Goal: Information Seeking & Learning: Learn about a topic

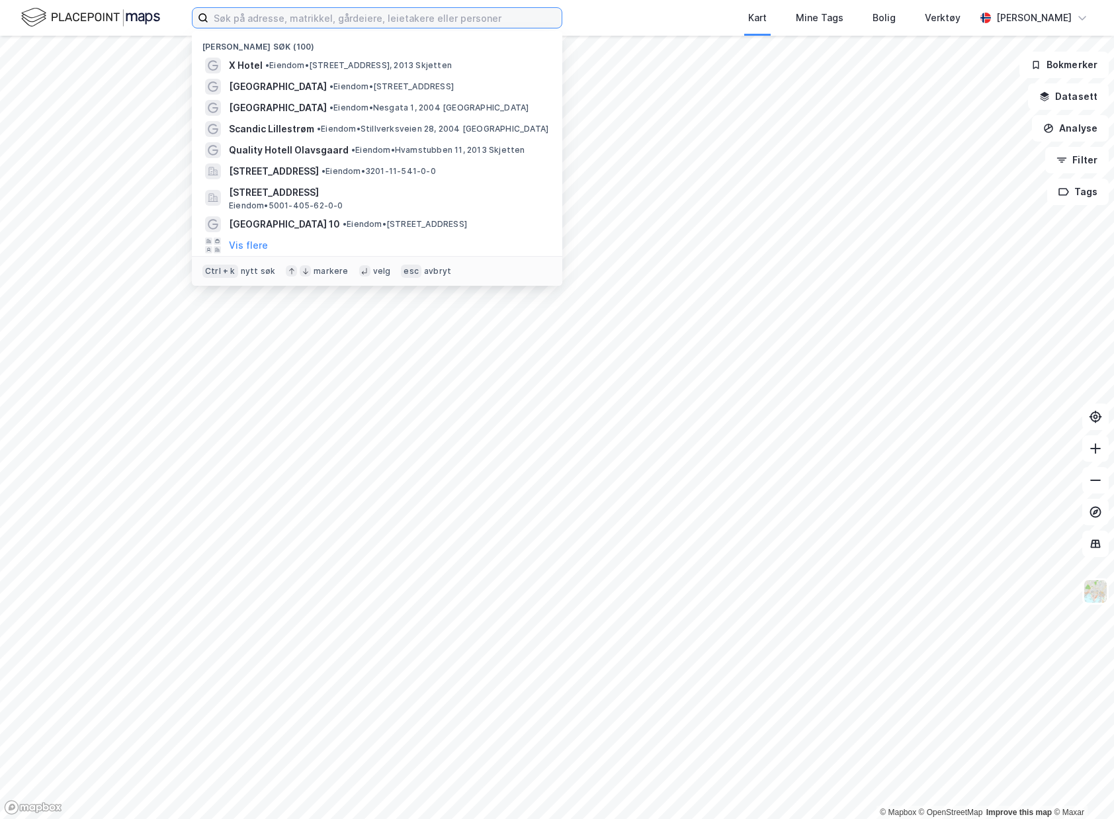
click at [314, 12] on input at bounding box center [384, 18] width 353 height 20
paste input "[PERSON_NAME]"
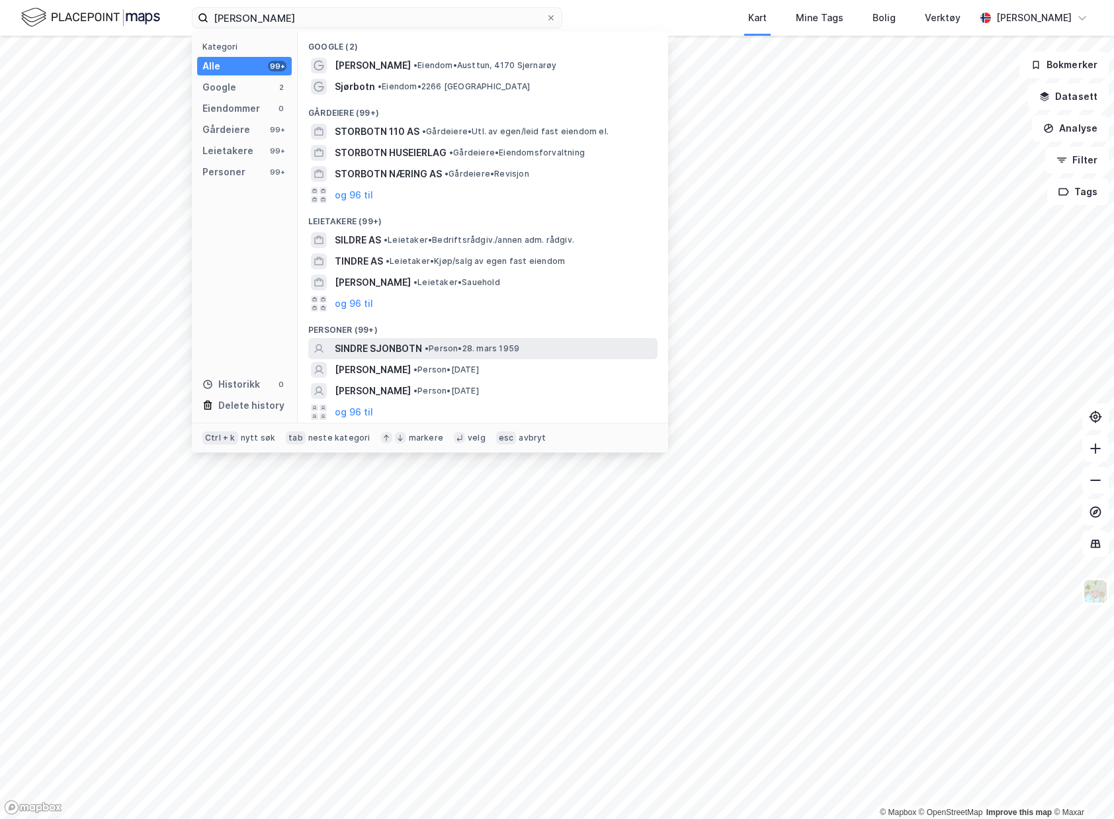
click at [483, 351] on span "• Person • [DATE]" at bounding box center [472, 348] width 95 height 11
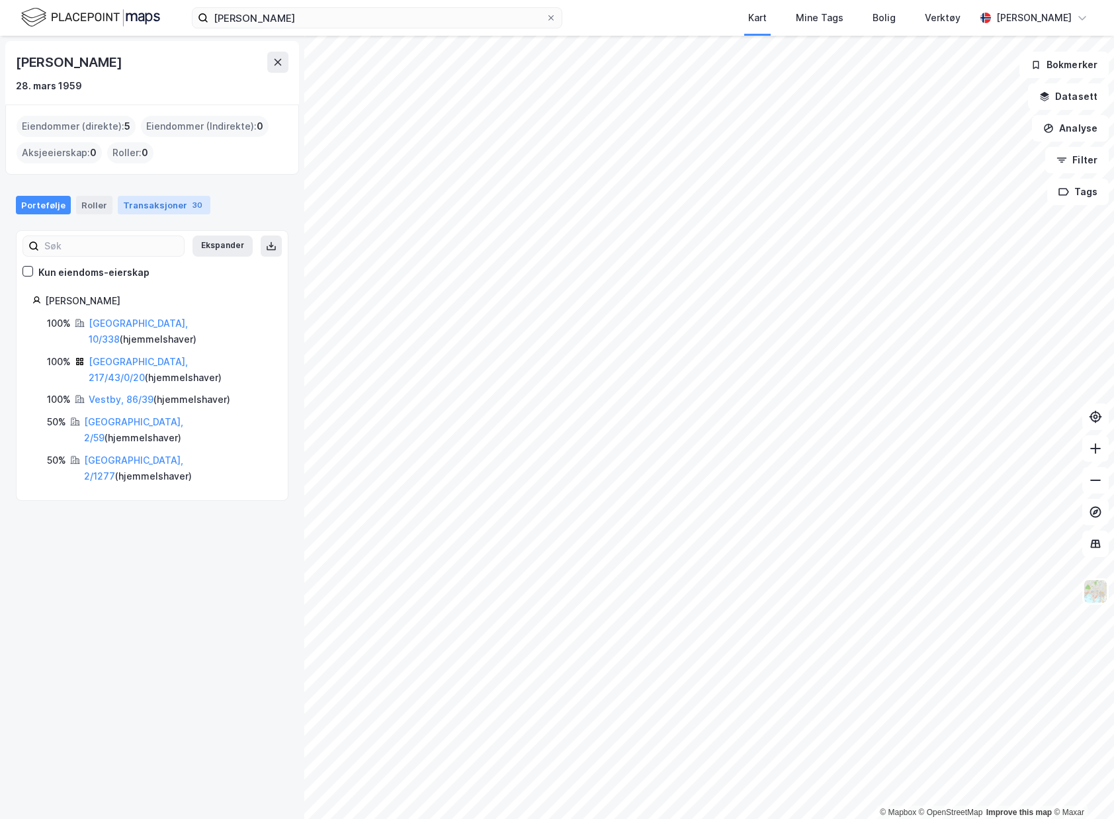
click at [167, 199] on div "Transaksjoner 30" at bounding box center [164, 205] width 93 height 19
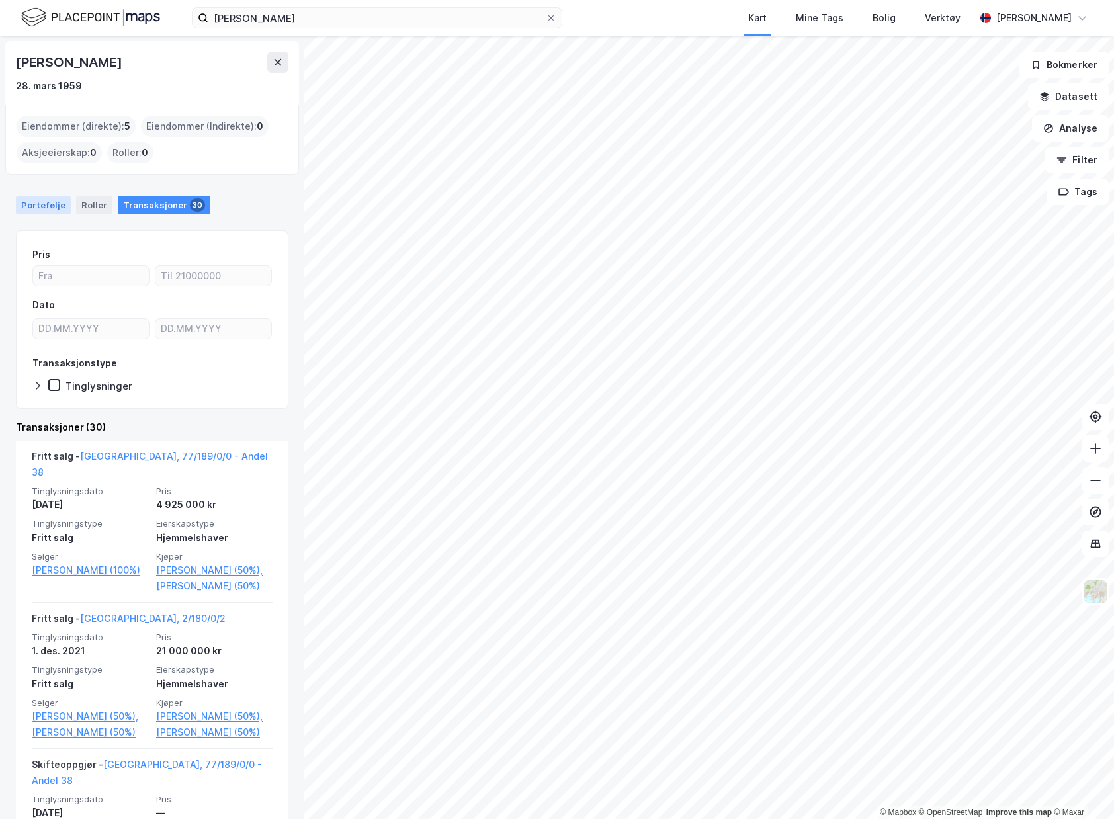
click at [56, 208] on div "Portefølje" at bounding box center [43, 205] width 55 height 19
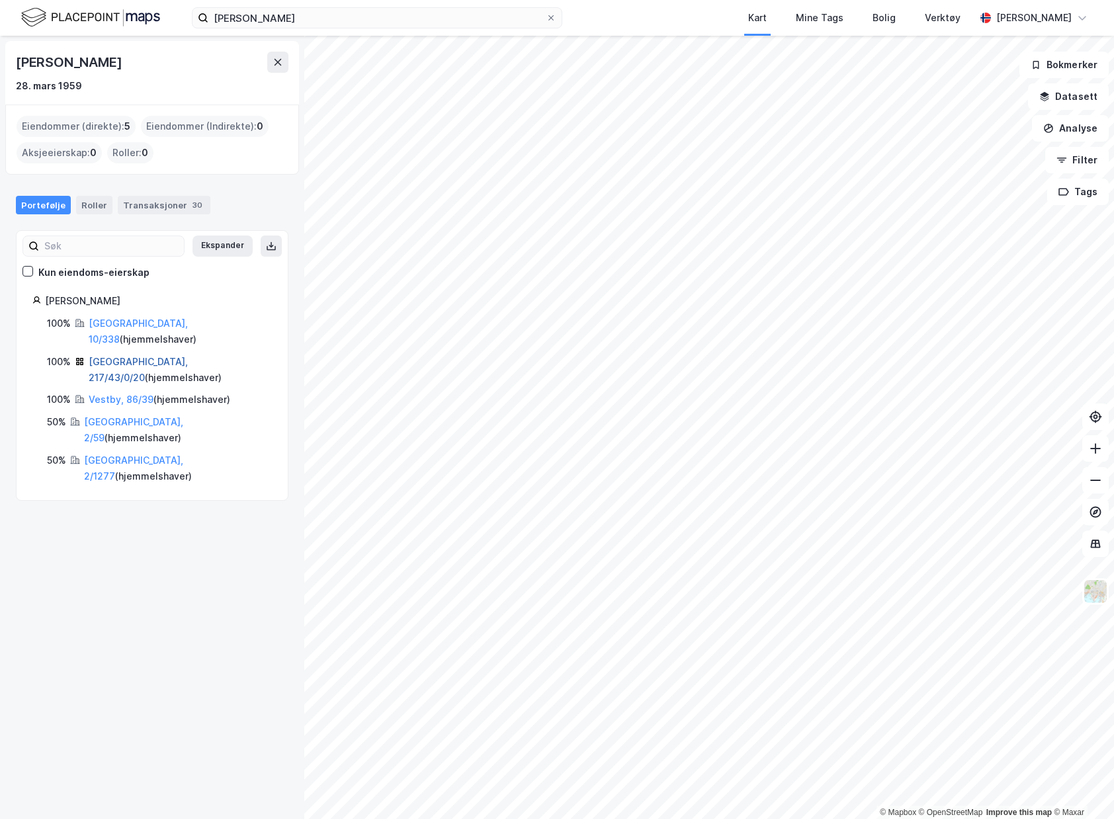
click at [149, 356] on link "[GEOGRAPHIC_DATA], 217/43/0/20" at bounding box center [138, 369] width 99 height 27
drag, startPoint x: 288, startPoint y: 7, endPoint x: 297, endPoint y: 9, distance: 9.5
click at [288, 7] on label "[PERSON_NAME]" at bounding box center [377, 17] width 370 height 21
click at [288, 8] on input "[PERSON_NAME]" at bounding box center [376, 18] width 337 height 20
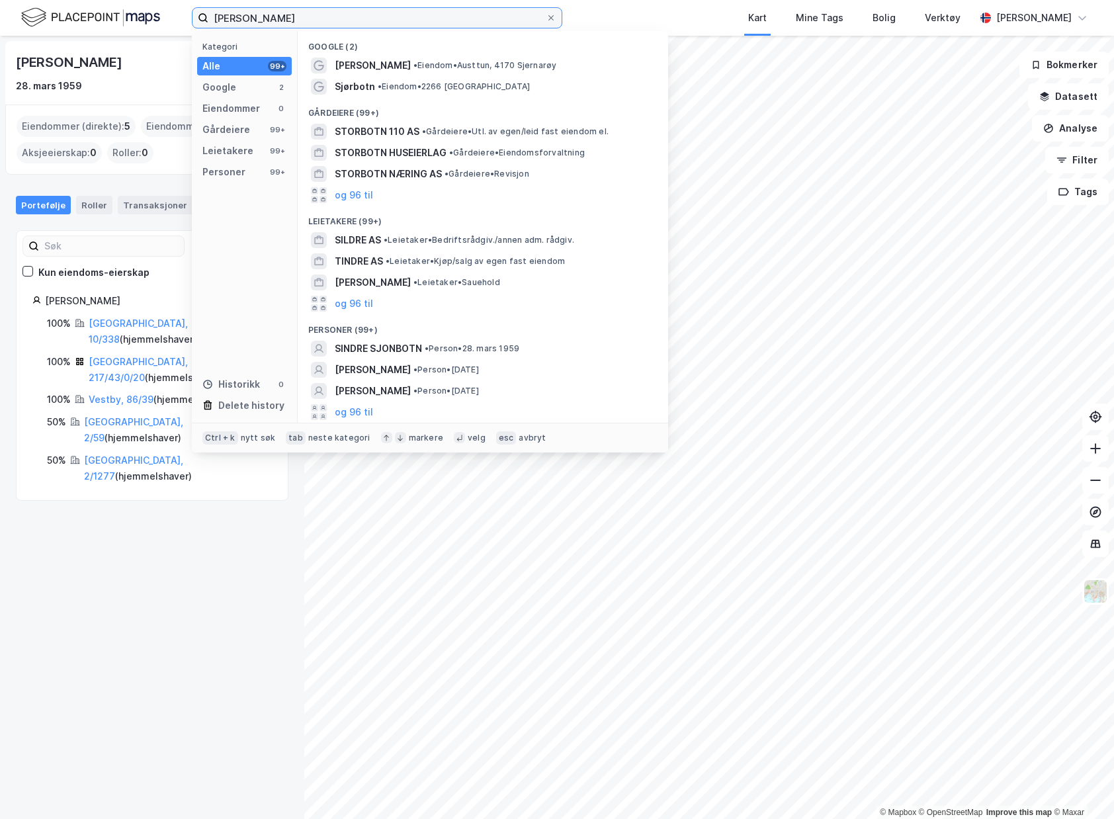
drag, startPoint x: 312, startPoint y: 13, endPoint x: -35, endPoint y: -12, distance: 347.5
click at [0, 0] on html "[PERSON_NAME] Kategori Alle 99+ Google 2 Eiendommer 0 Gårdeiere 99+ Leietakere …" at bounding box center [557, 409] width 1114 height 819
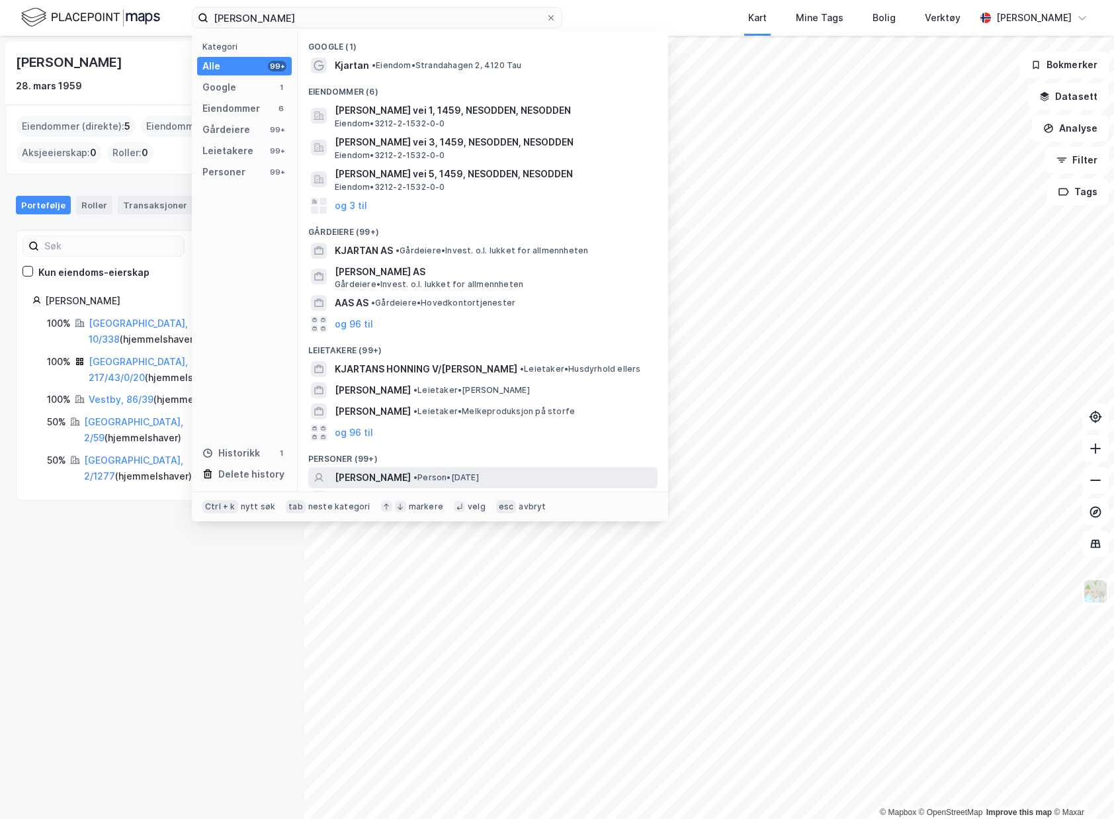
click at [364, 484] on span "[PERSON_NAME]" at bounding box center [373, 478] width 76 height 16
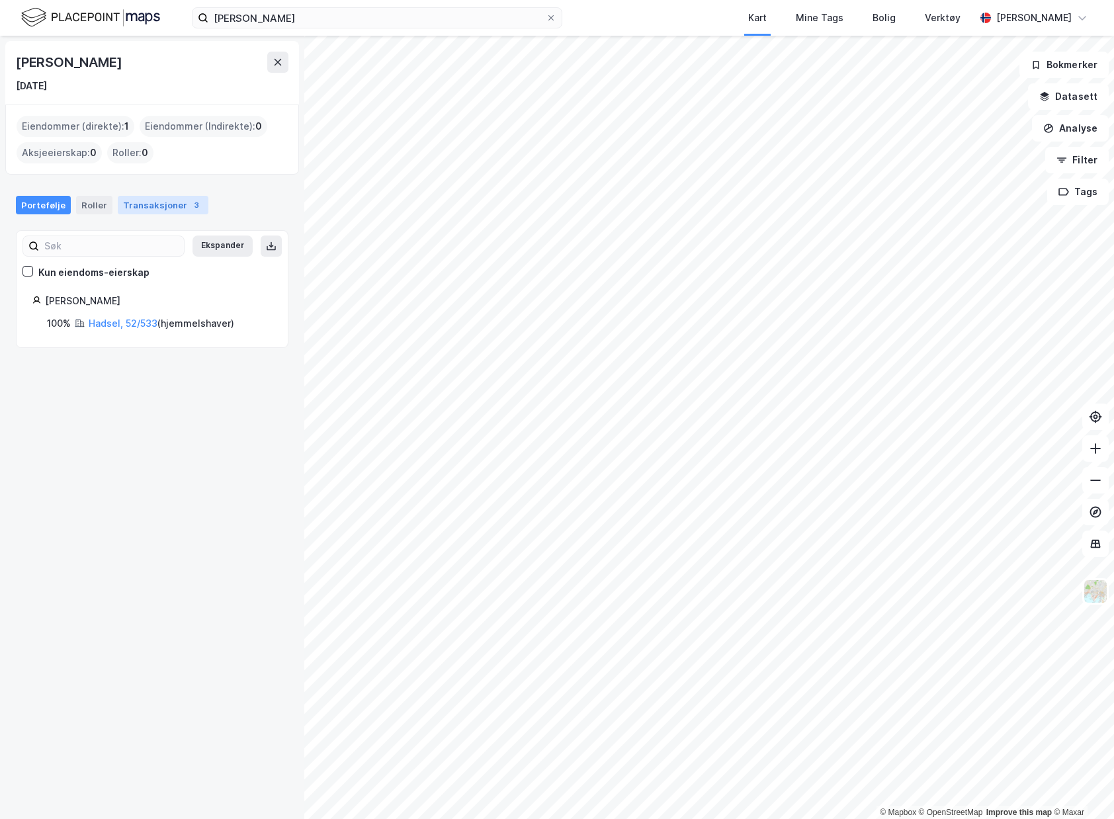
click at [138, 214] on div "Portefølje Roller Transaksjoner 3" at bounding box center [152, 200] width 304 height 40
click at [147, 206] on div "Transaksjoner 3" at bounding box center [163, 205] width 91 height 19
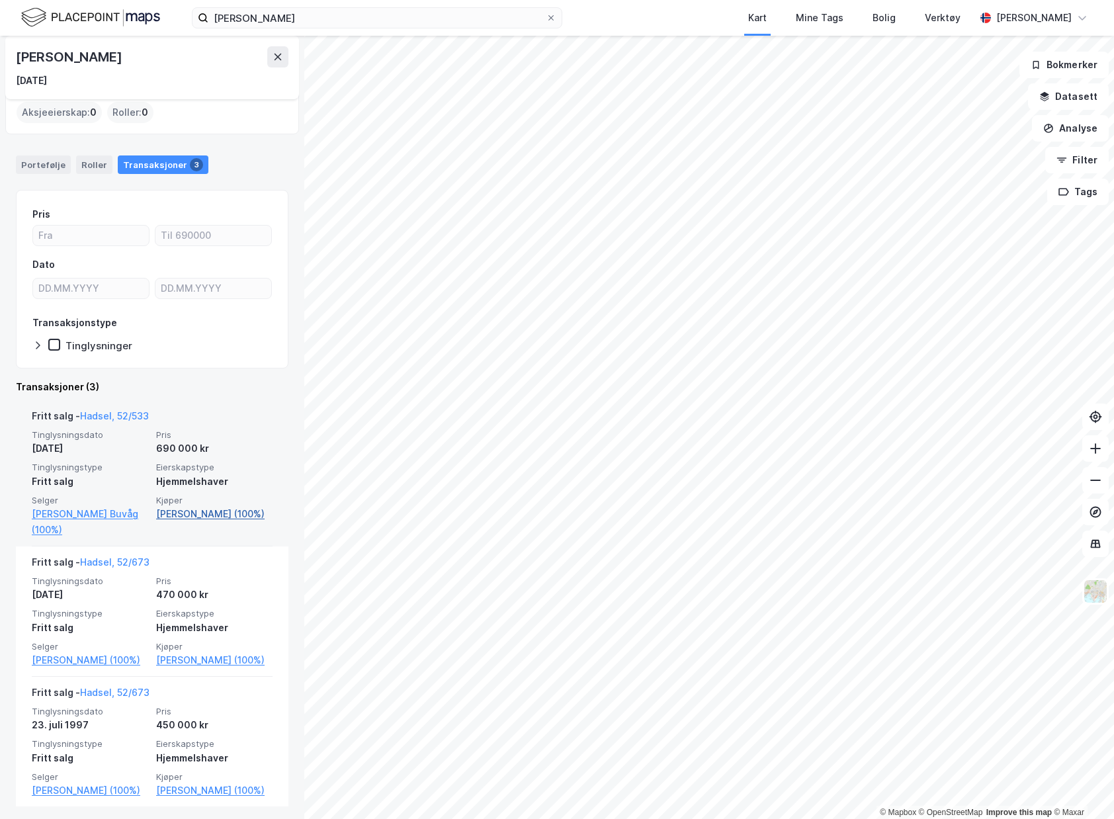
scroll to position [75, 0]
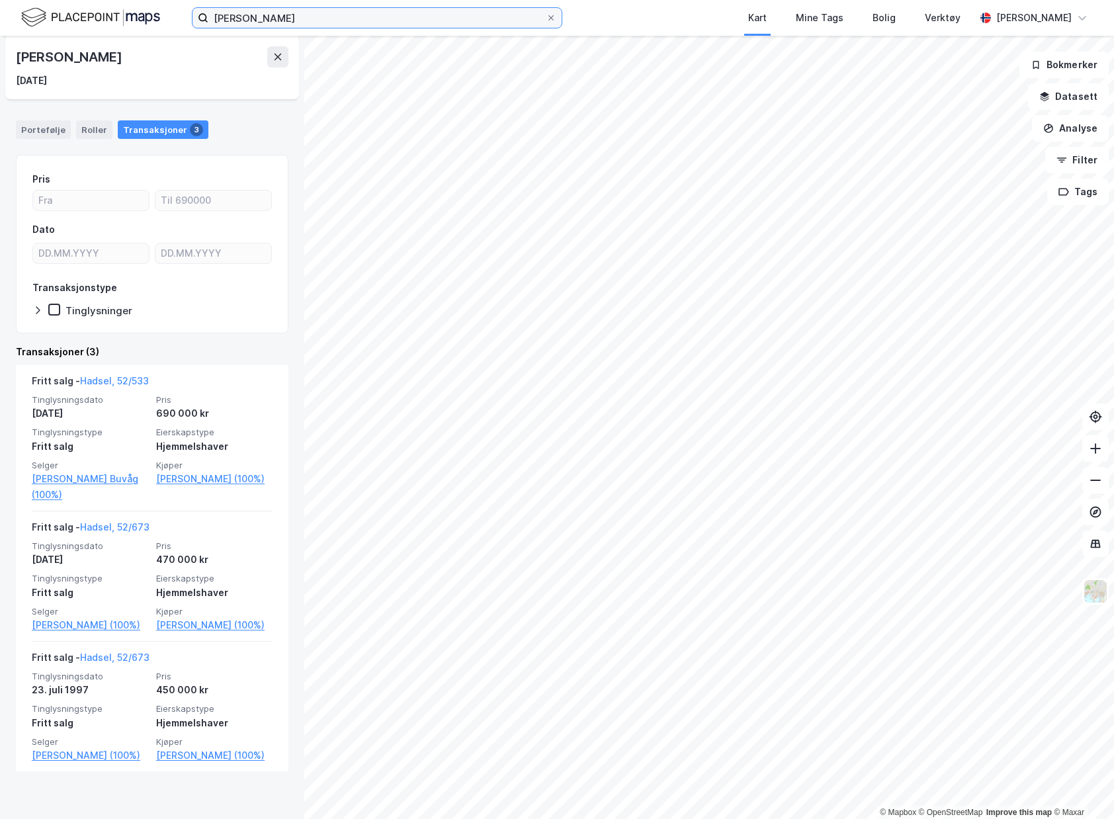
click at [294, 16] on input "[PERSON_NAME]" at bounding box center [376, 18] width 337 height 20
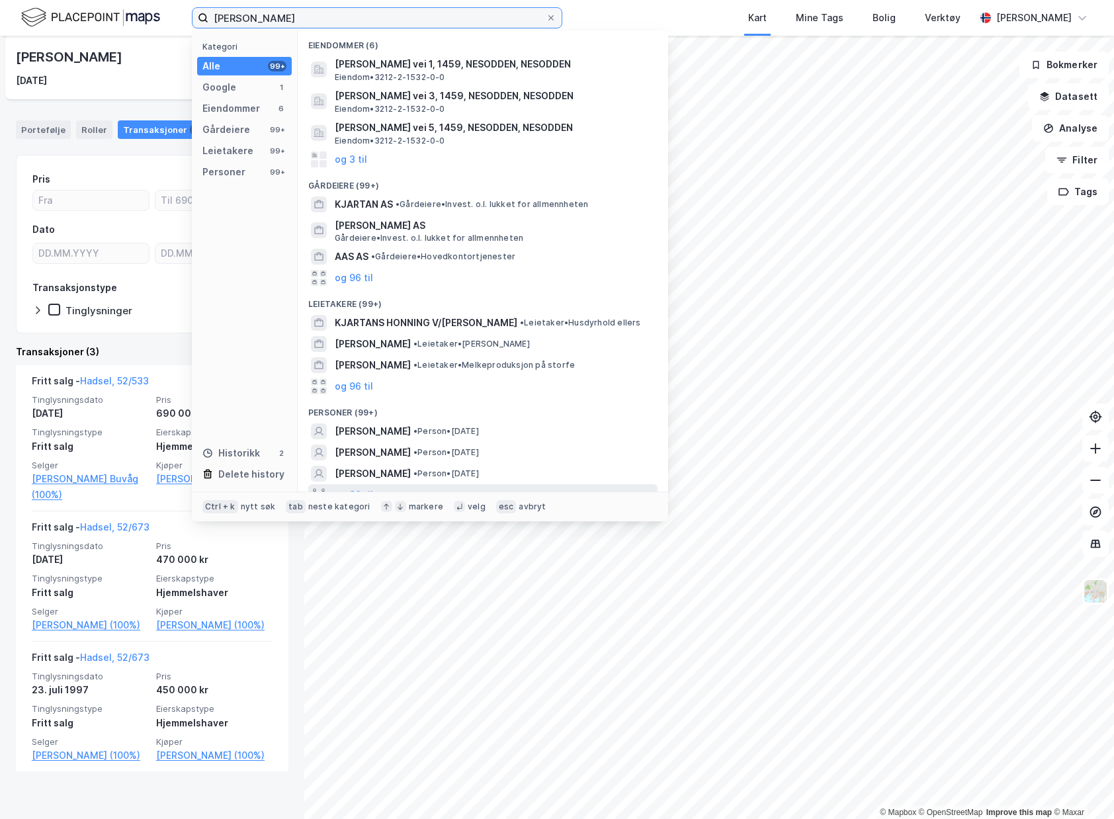
scroll to position [66, 0]
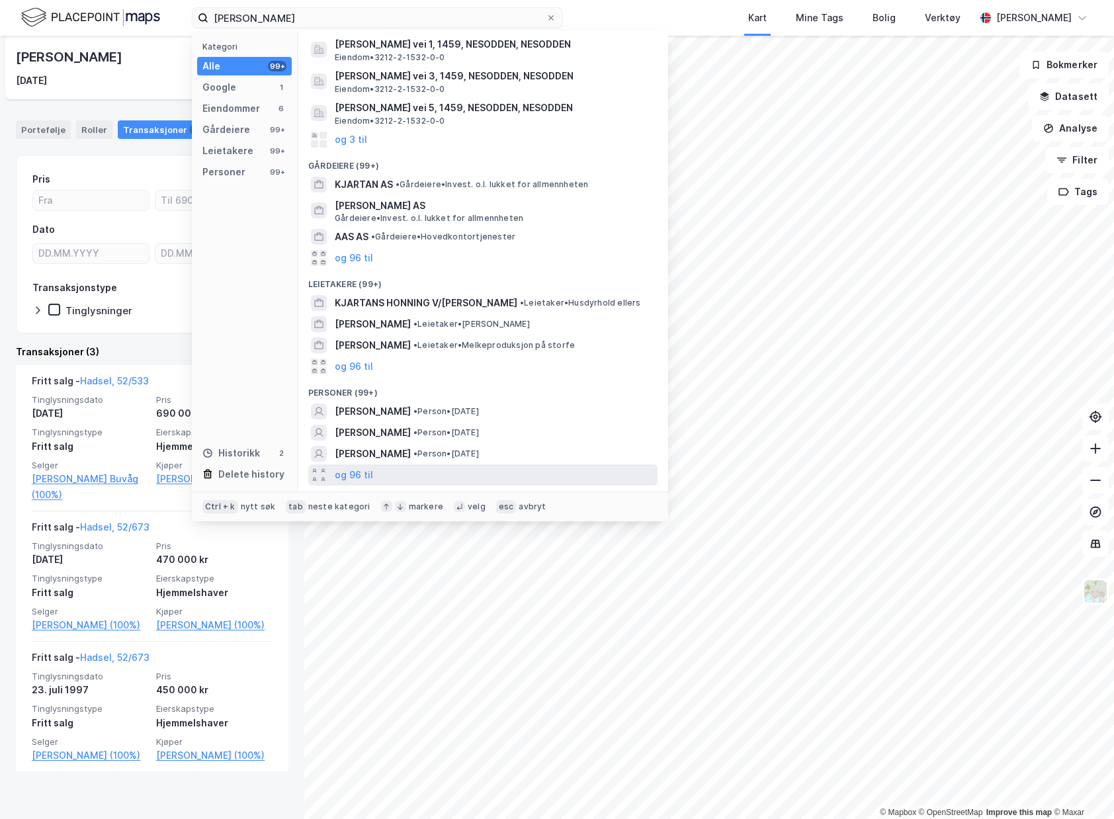
click at [495, 480] on div "og 96 til" at bounding box center [482, 474] width 349 height 21
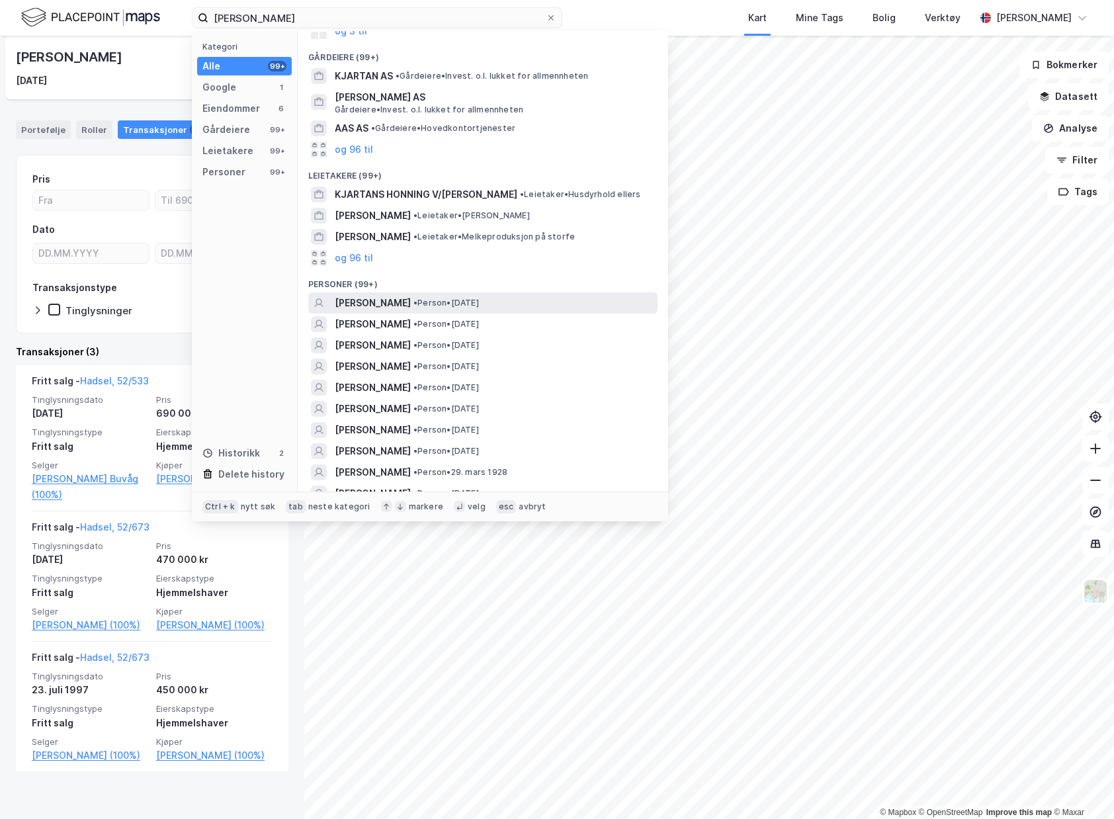
scroll to position [198, 0]
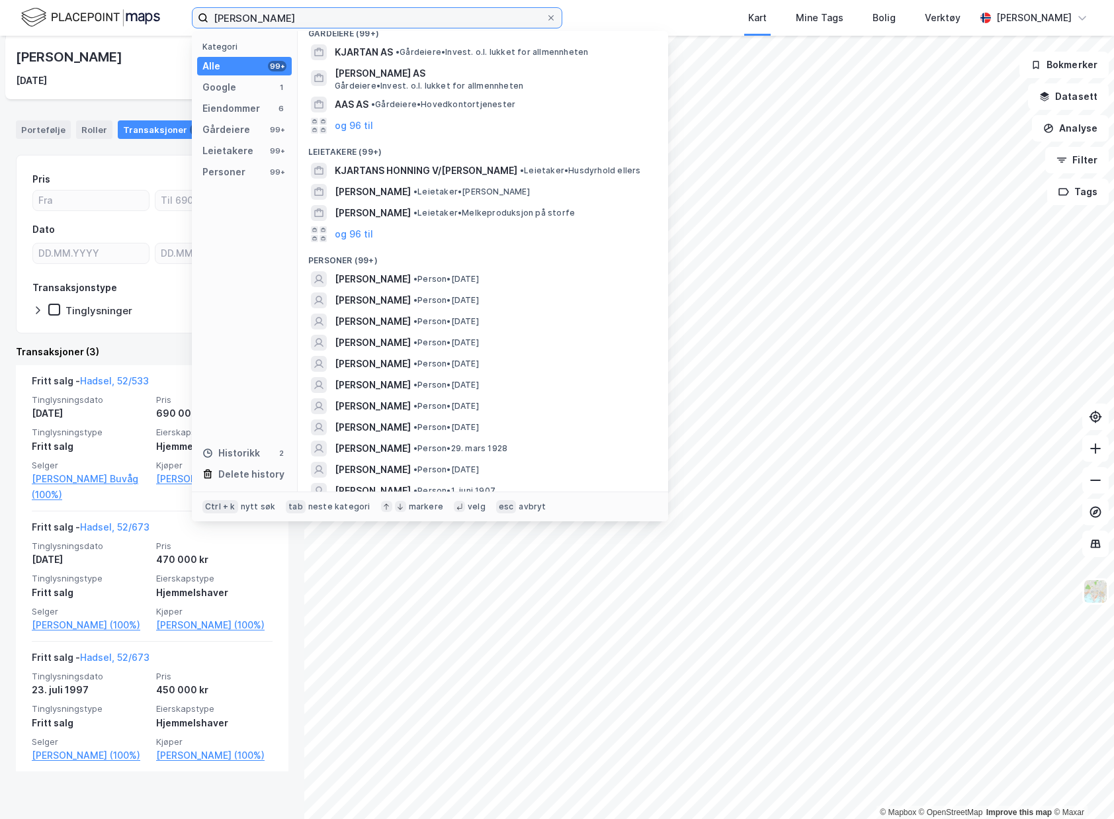
click at [356, 21] on input "[PERSON_NAME]" at bounding box center [376, 18] width 337 height 20
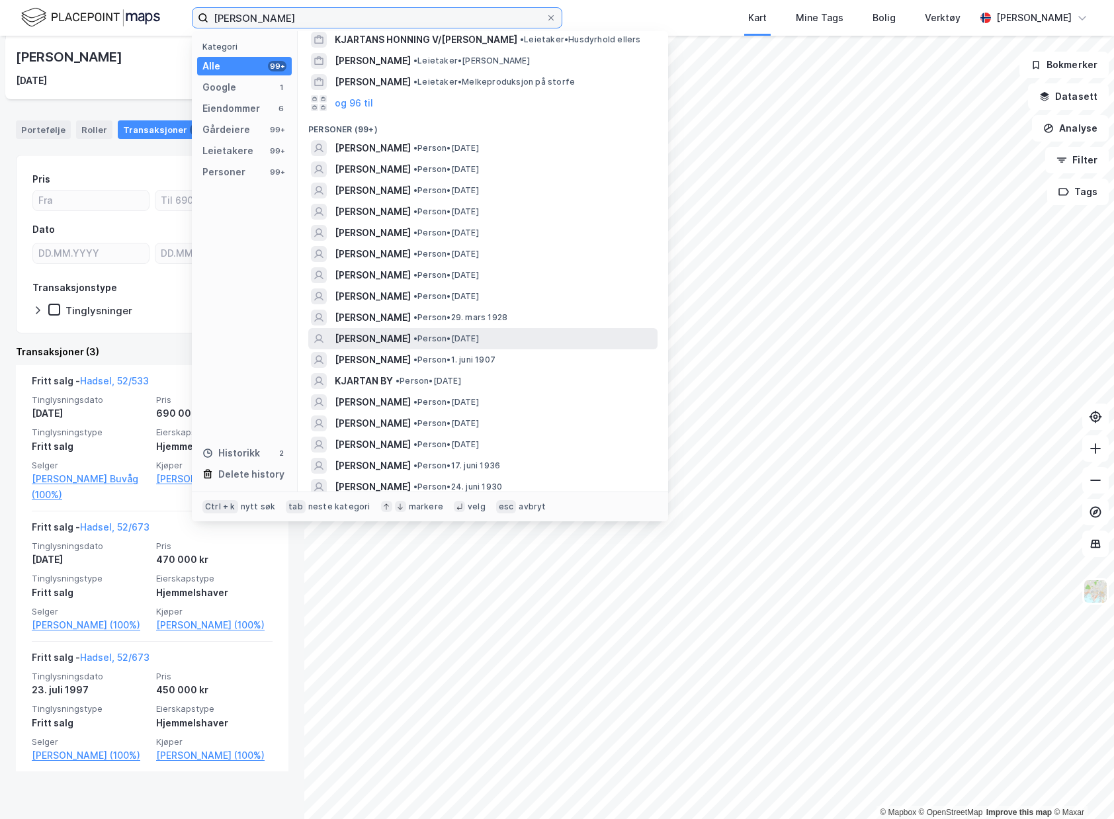
scroll to position [331, 0]
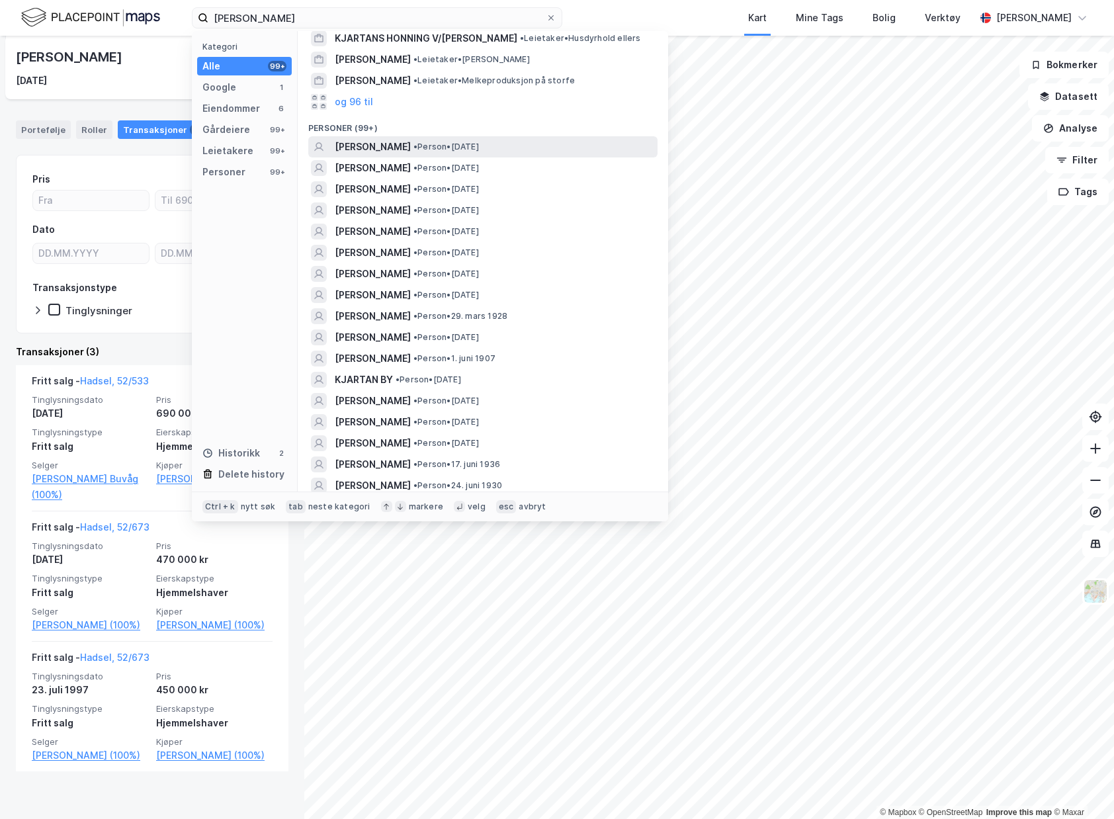
click at [550, 148] on div "[PERSON_NAME] • Person • [DATE]" at bounding box center [495, 147] width 320 height 16
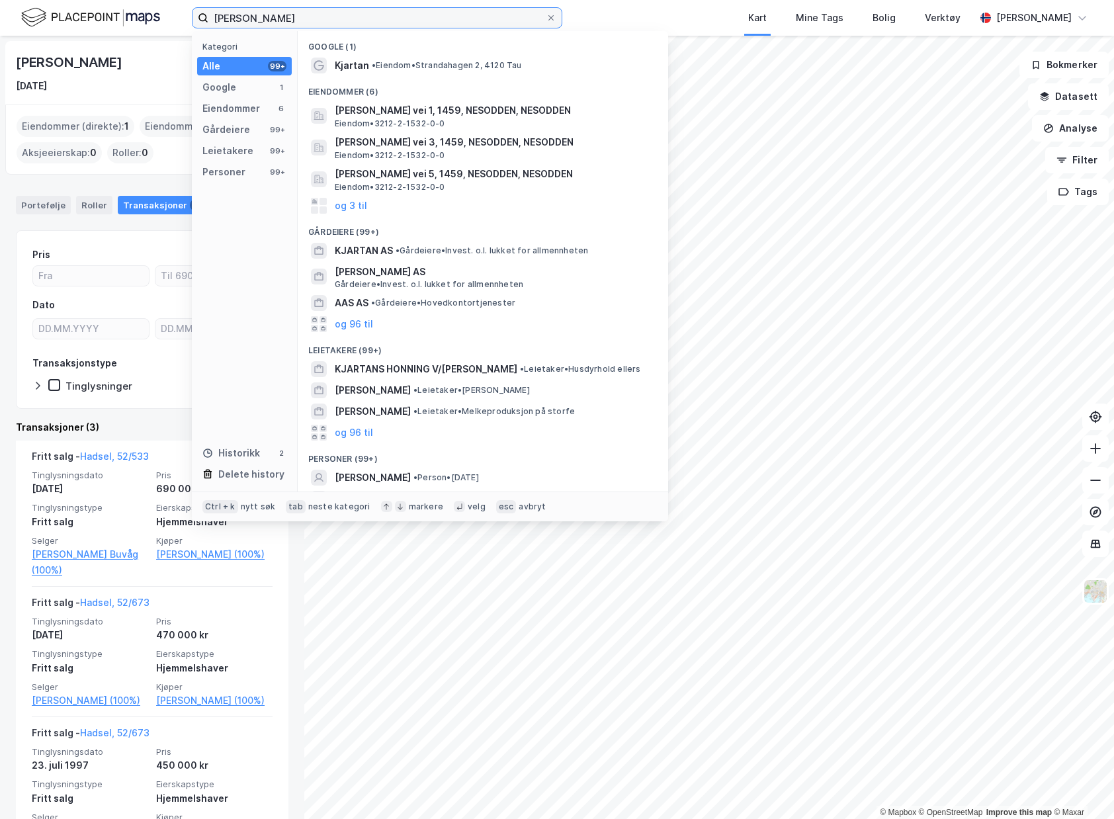
drag, startPoint x: 308, startPoint y: 16, endPoint x: -138, endPoint y: -91, distance: 458.4
click at [0, 0] on html "[PERSON_NAME] Kategori Alle 99+ Google 1 Eiendommer 6 Gårdeiere 99+ Leietakere …" at bounding box center [557, 409] width 1114 height 819
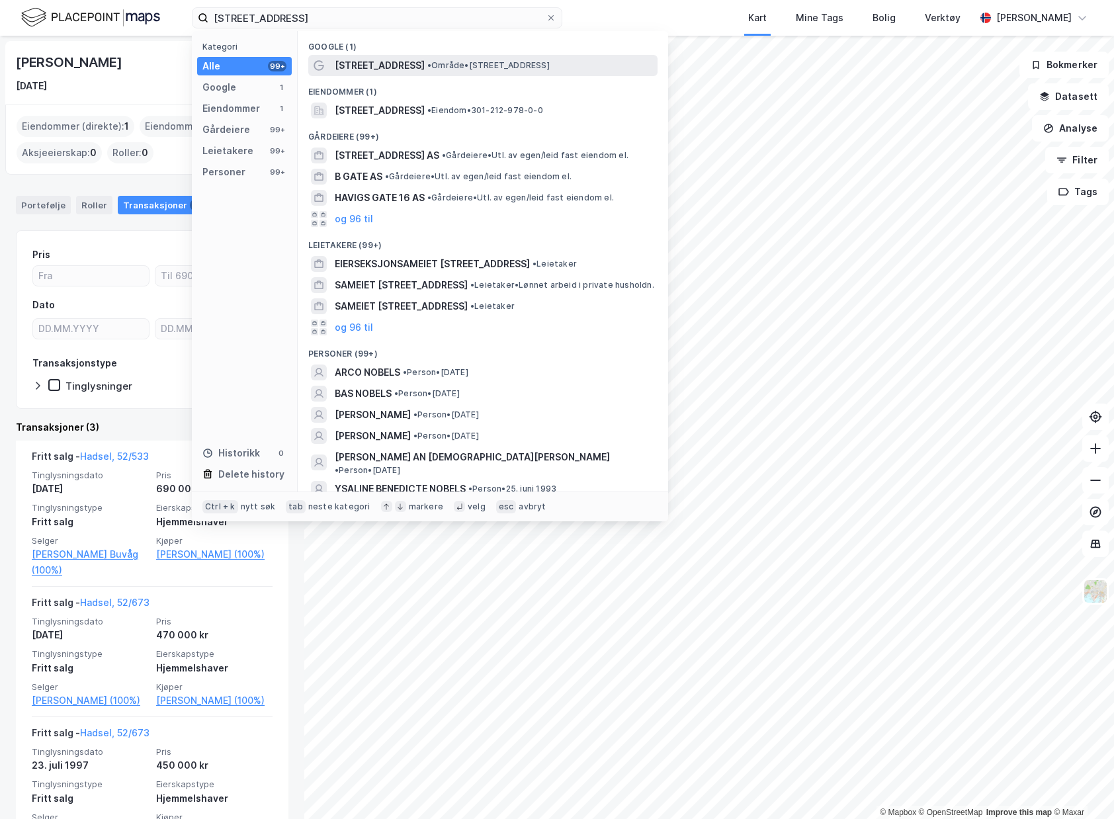
click at [470, 70] on span "• Område • [STREET_ADDRESS]" at bounding box center [488, 65] width 122 height 11
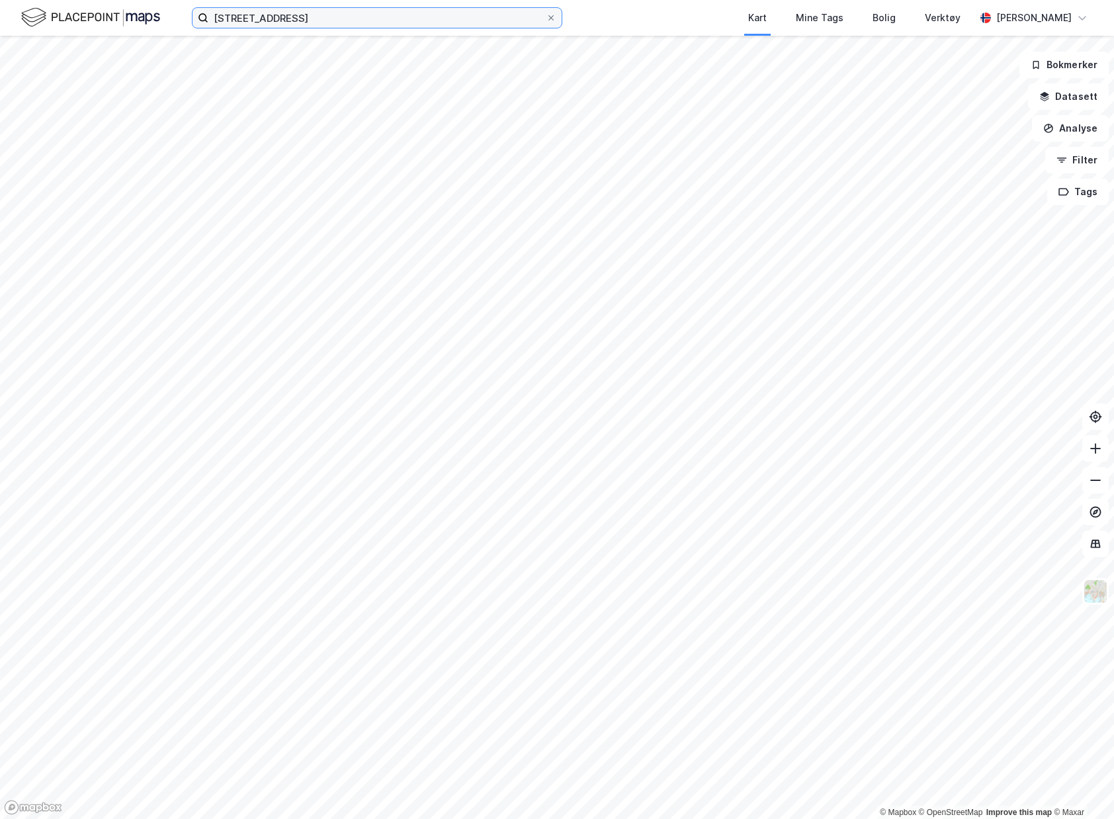
click at [345, 14] on input "[STREET_ADDRESS]" at bounding box center [376, 18] width 337 height 20
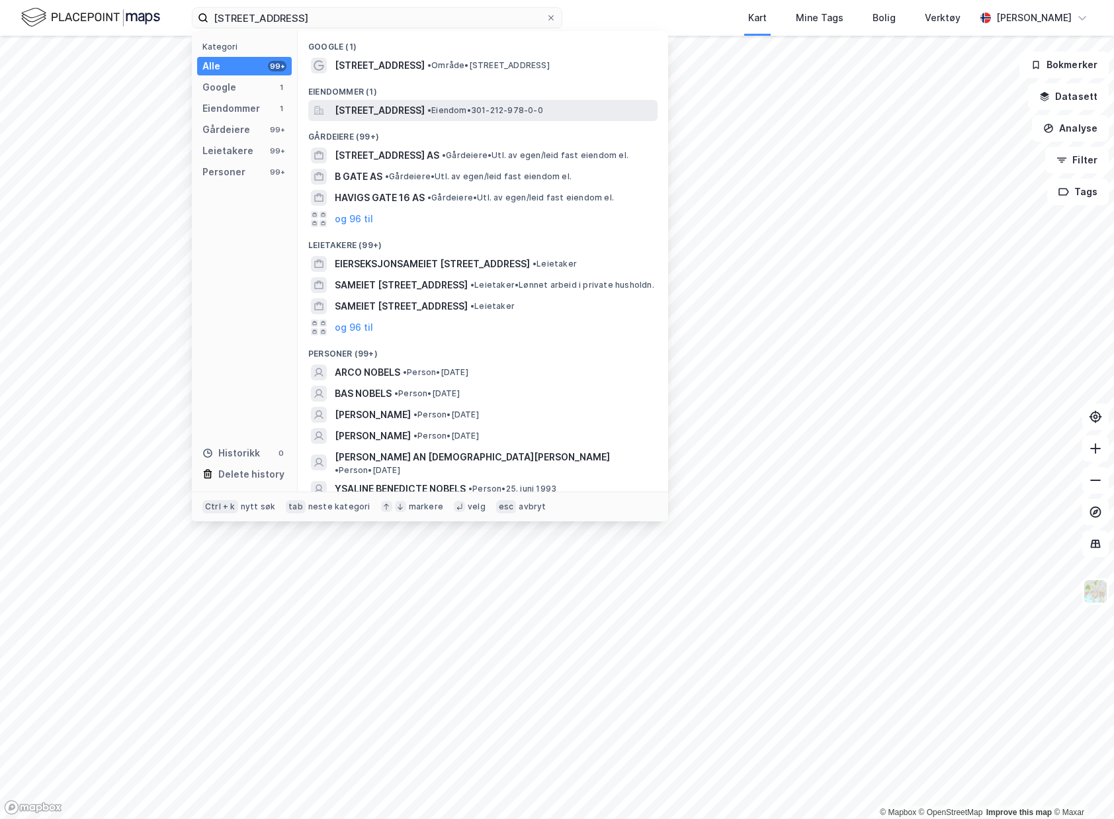
click at [425, 107] on span "[STREET_ADDRESS]" at bounding box center [380, 111] width 90 height 16
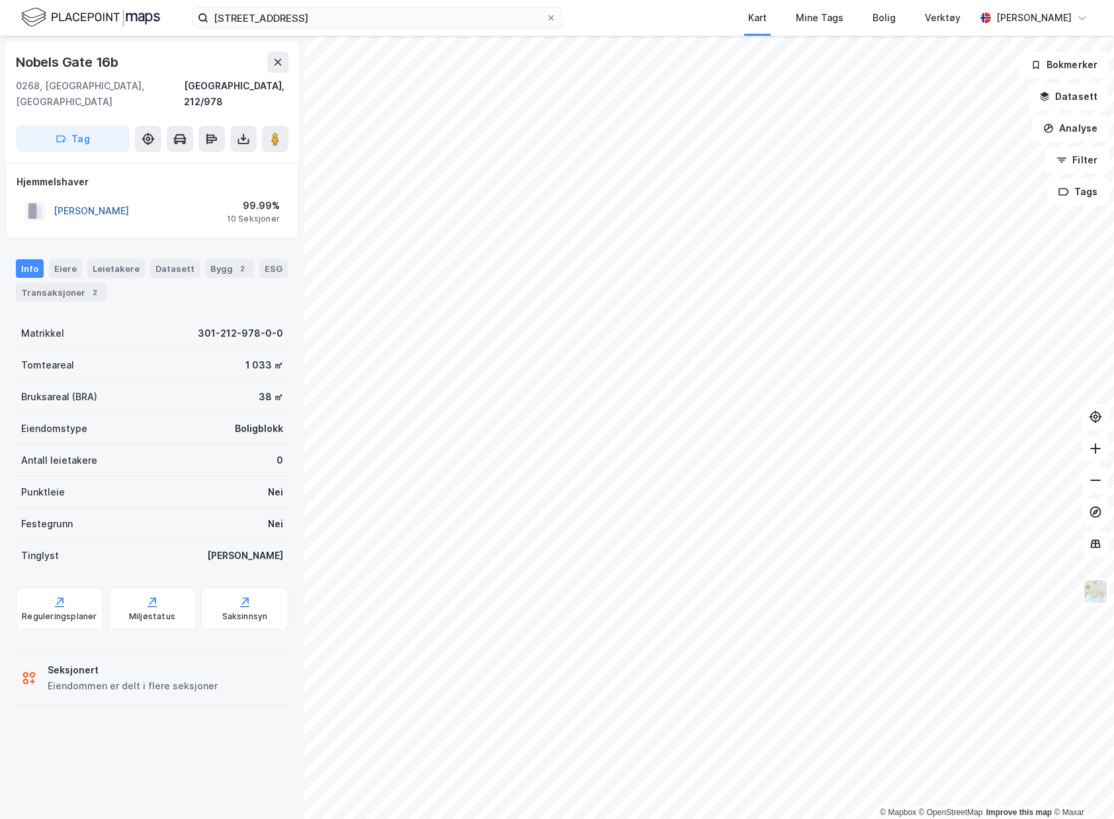
click at [0, 0] on button "[PERSON_NAME]" at bounding box center [0, 0] width 0 height 0
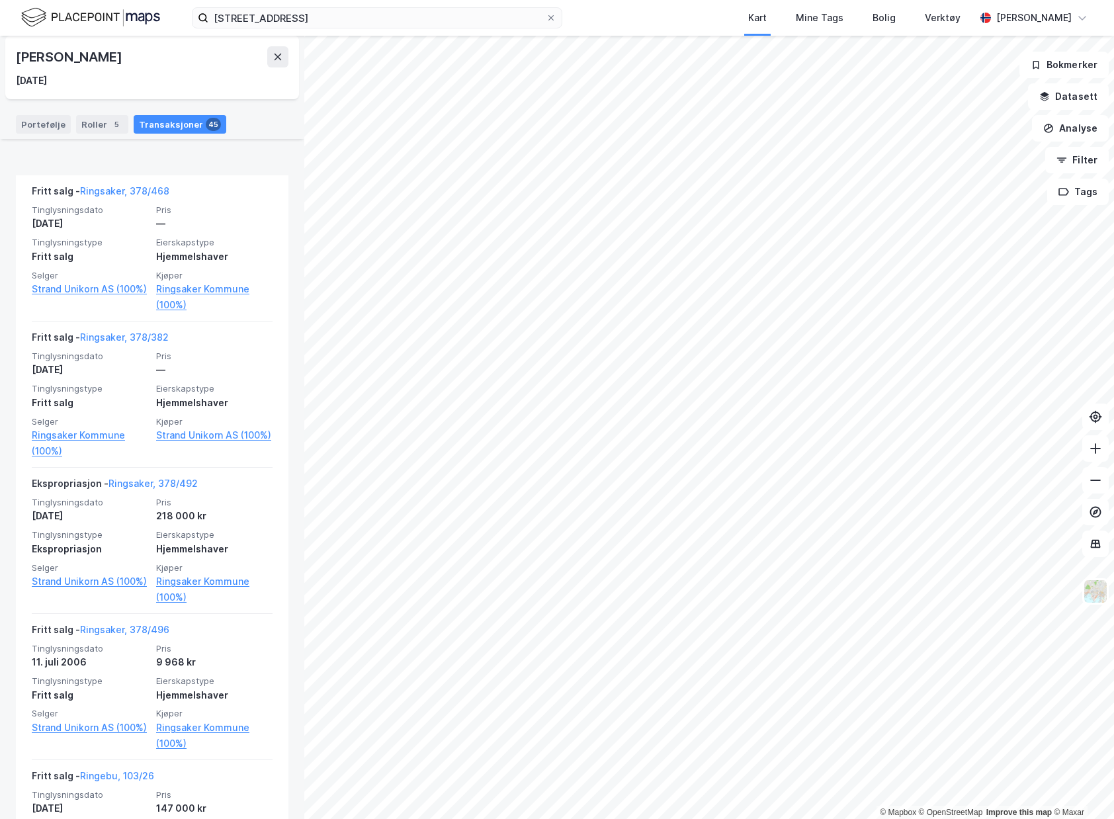
scroll to position [4674, 0]
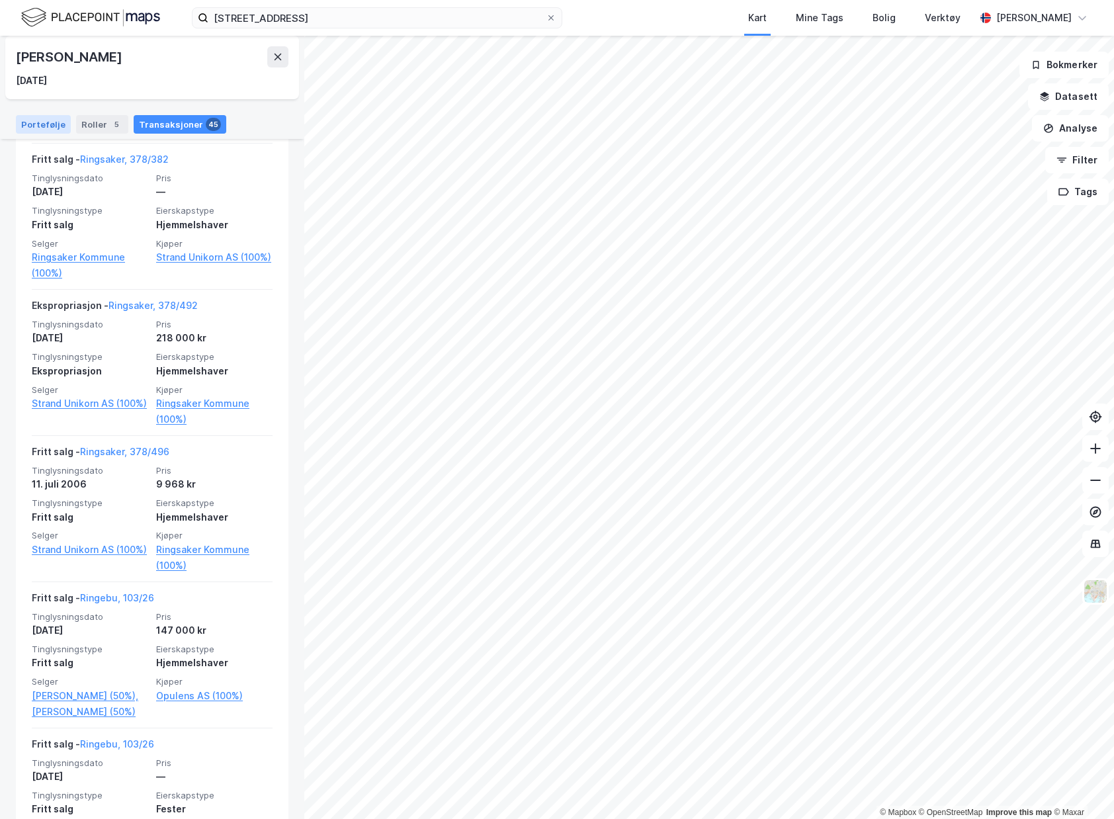
click at [42, 123] on div "Portefølje" at bounding box center [43, 124] width 55 height 19
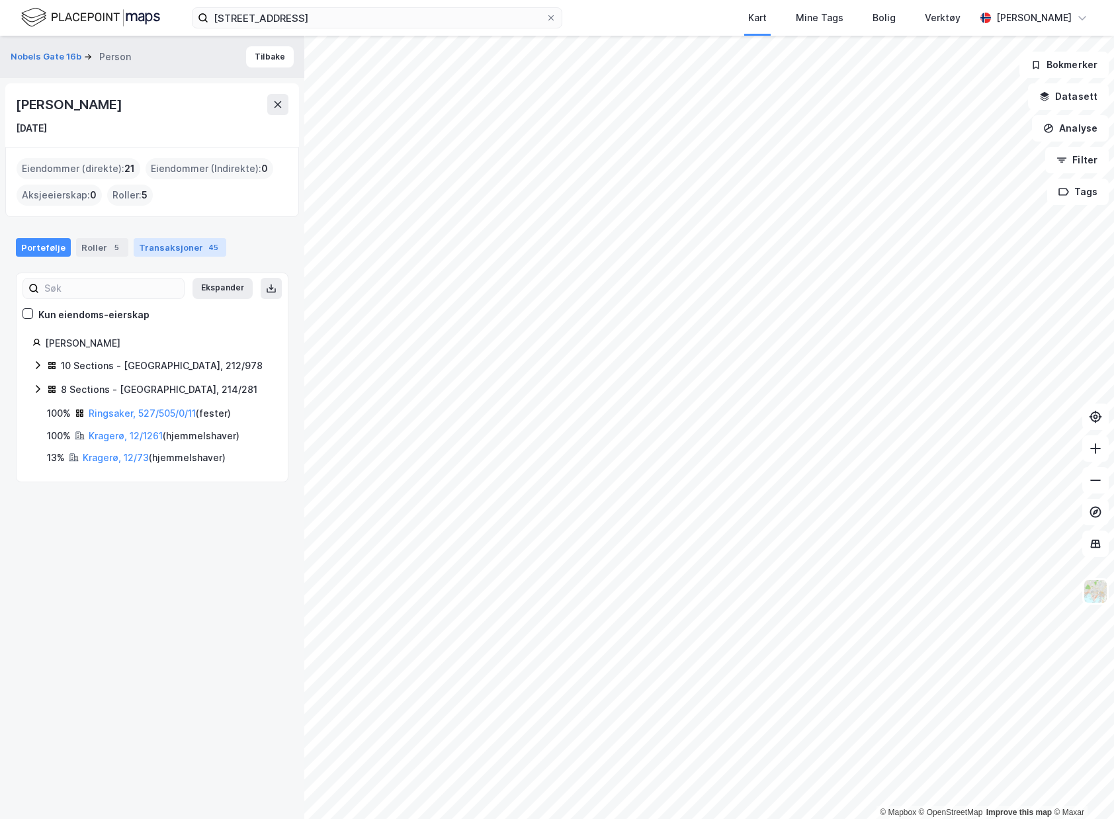
click at [167, 250] on div "Transaksjoner 45" at bounding box center [180, 247] width 93 height 19
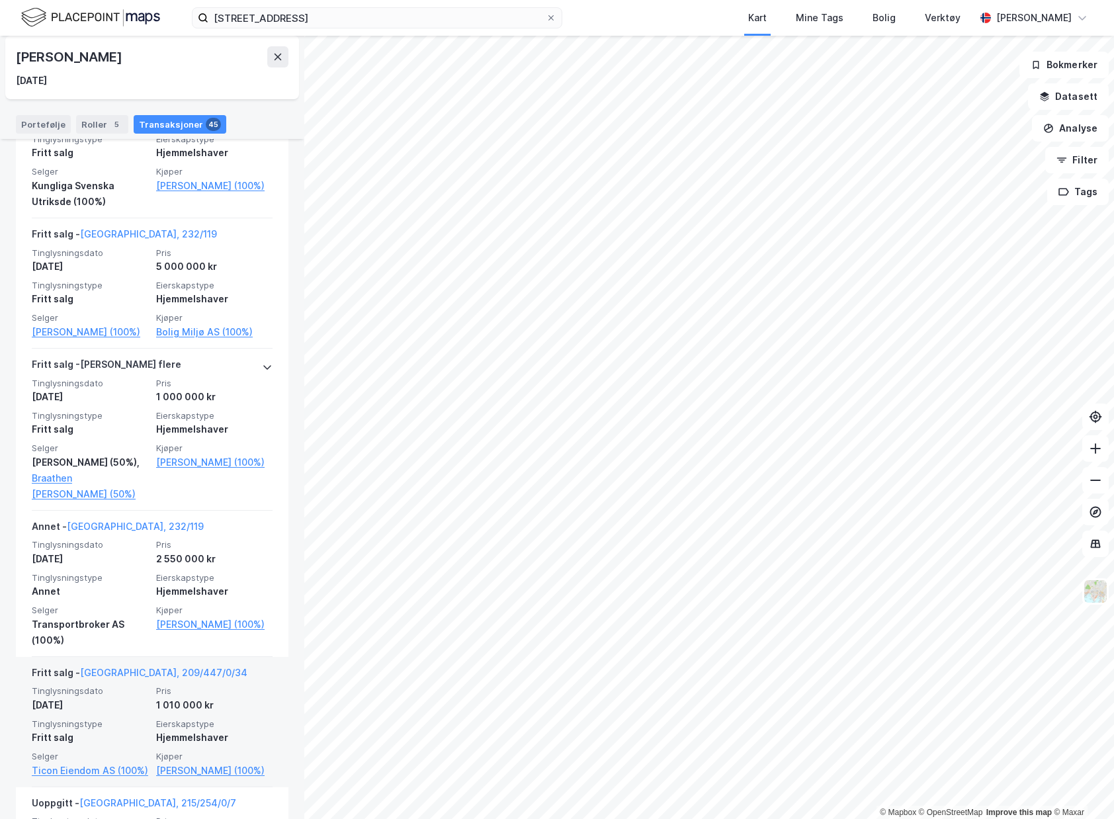
scroll to position [6236, 0]
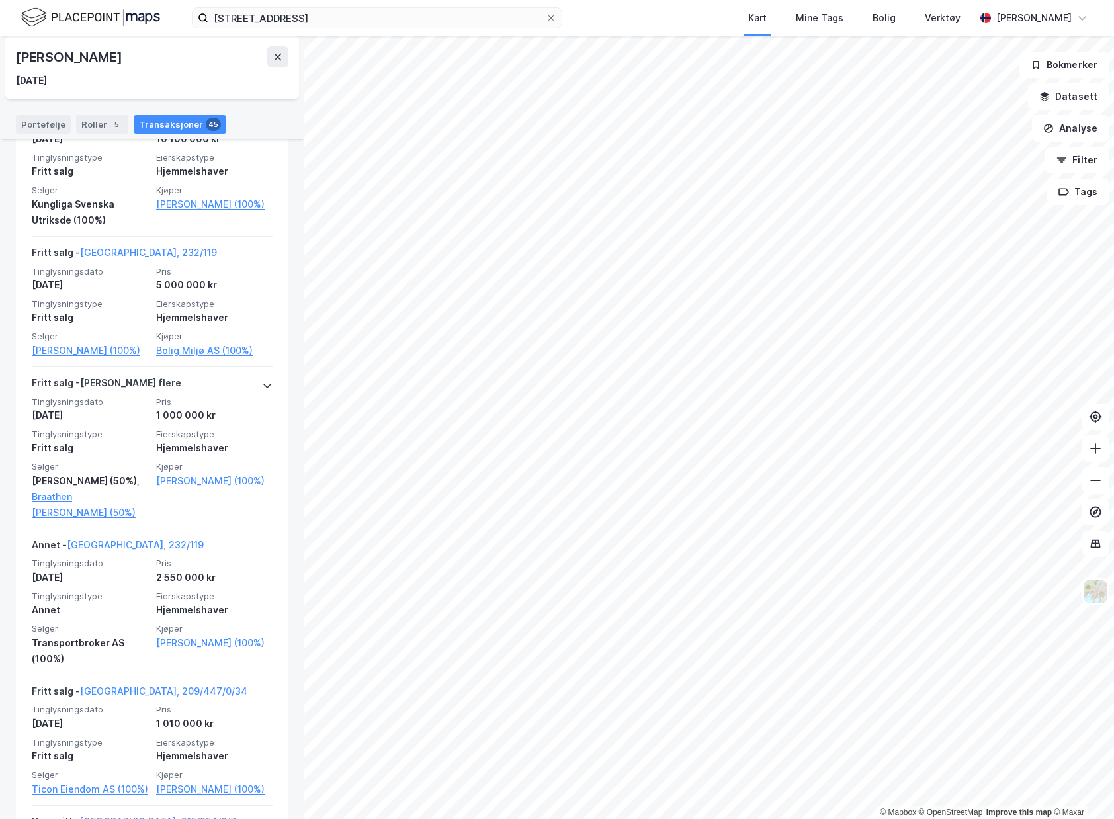
click at [219, 84] on div "[DATE]" at bounding box center [152, 81] width 273 height 16
click at [273, 60] on icon at bounding box center [278, 57] width 11 height 11
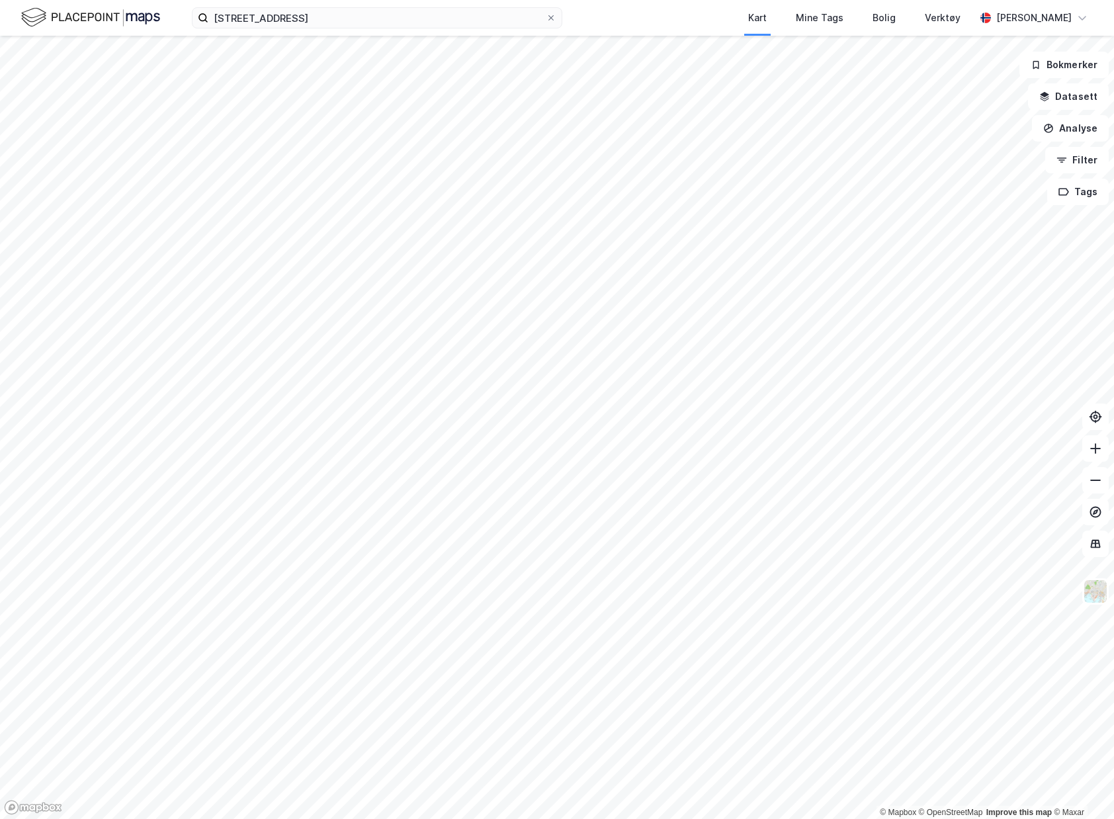
click at [81, 21] on img at bounding box center [90, 17] width 139 height 23
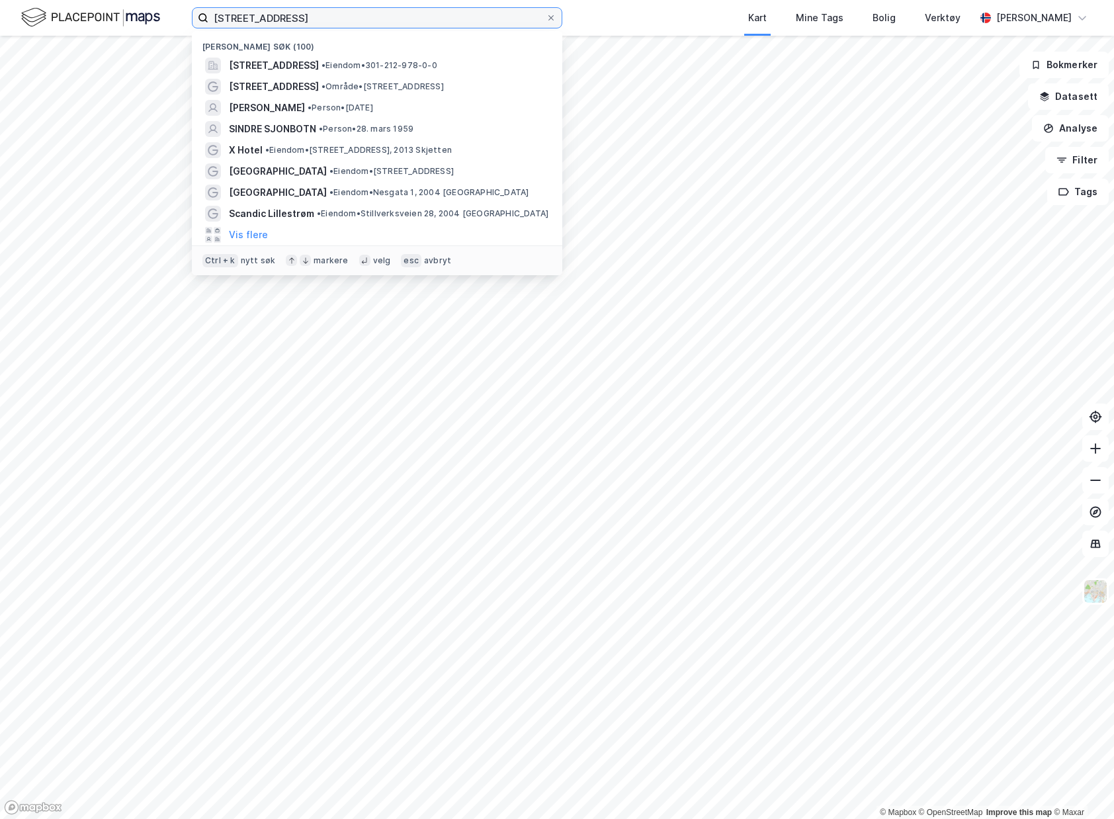
drag, startPoint x: 314, startPoint y: 17, endPoint x: 14, endPoint y: -4, distance: 300.4
click at [14, 0] on html "[STREET_ADDRESS] • Eiendom • 301-212-978-0-0 Nobels gate 16B • Område • [STREET…" at bounding box center [557, 409] width 1114 height 819
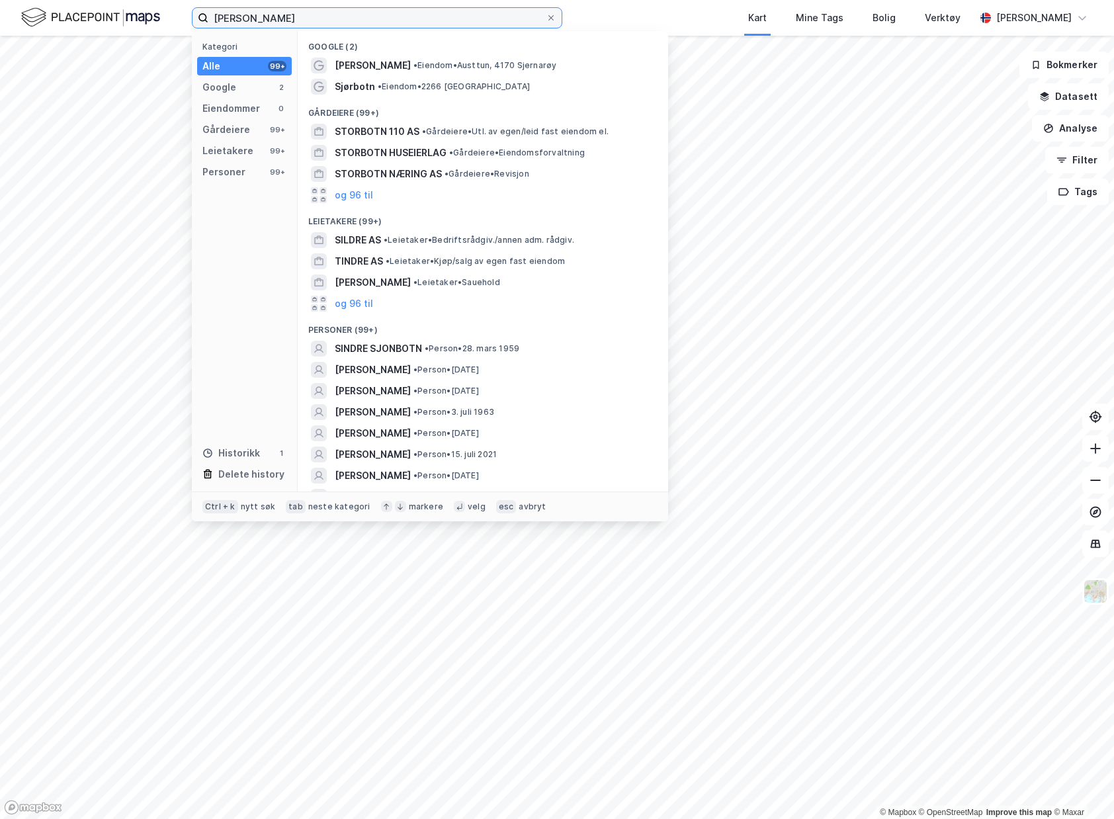
type input "[PERSON_NAME]"
click at [447, 334] on div "Personer (99+)" at bounding box center [483, 326] width 370 height 24
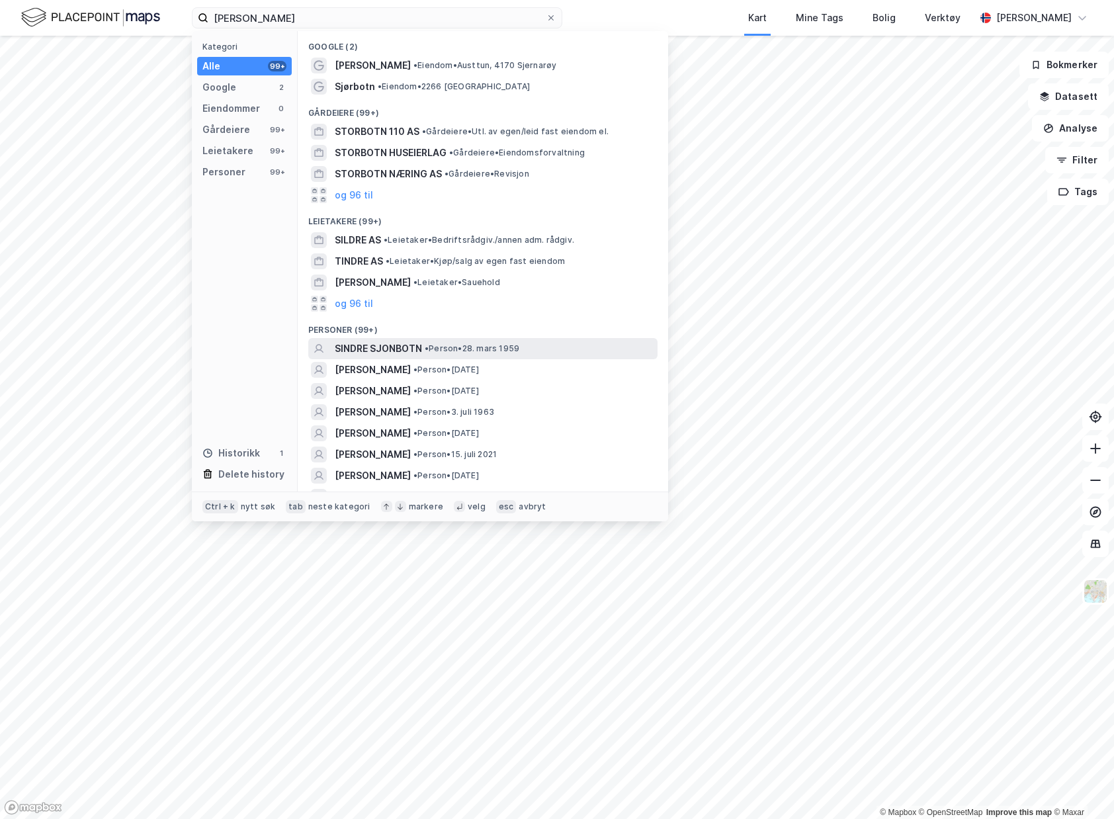
click at [446, 338] on div "[PERSON_NAME] • Person • [DATE]" at bounding box center [482, 348] width 349 height 21
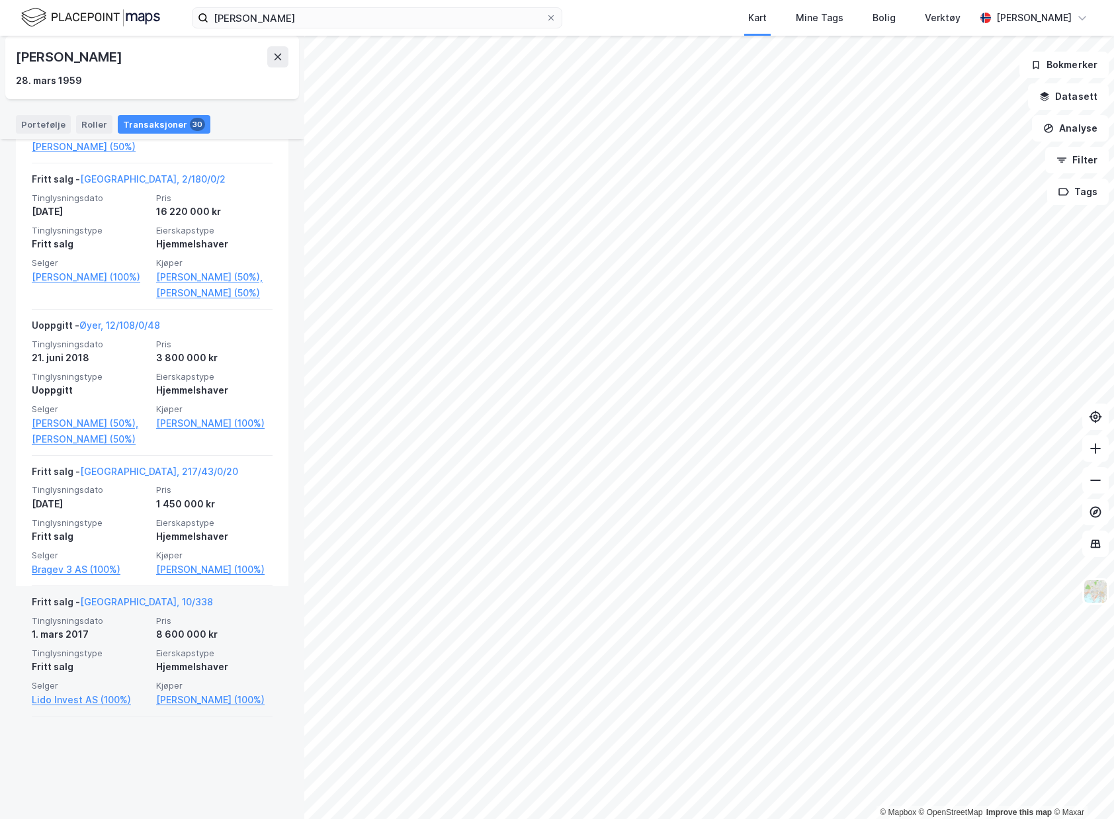
scroll to position [1191, 0]
